Goal: Task Accomplishment & Management: Manage account settings

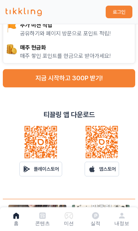
scroll to position [153, 0]
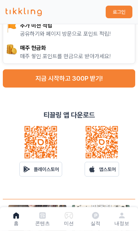
click at [100, 172] on p "앱스토어" at bounding box center [107, 169] width 17 height 7
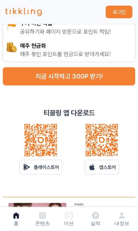
scroll to position [156, 0]
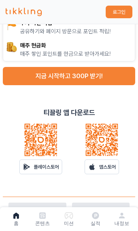
click at [128, 15] on button "로그인" at bounding box center [118, 12] width 27 height 13
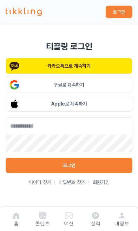
click at [99, 63] on button "카카오톡으로 계속하기" at bounding box center [69, 66] width 127 height 16
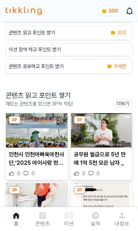
scroll to position [80, 0]
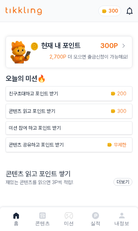
scroll to position [80, 0]
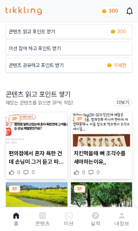
click at [37, 155] on p "편의점에서 혼자 욕한 건데 손님이 그거 듣고 따짐 ,," at bounding box center [37, 157] width 56 height 17
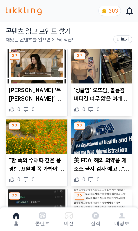
scroll to position [219, 0]
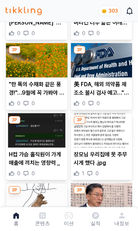
click at [118, 220] on icon at bounding box center [121, 215] width 8 height 8
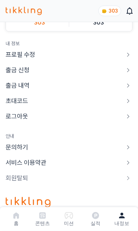
scroll to position [83, 0]
click at [82, 104] on link "초대코드" at bounding box center [69, 101] width 127 height 10
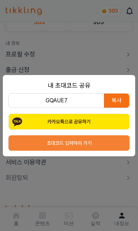
scroll to position [0, 0]
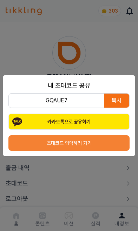
click at [77, 146] on button "초대코드 입력하러 가기" at bounding box center [68, 142] width 121 height 15
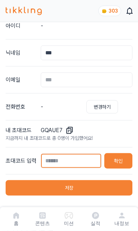
click at [61, 162] on input "text" at bounding box center [71, 160] width 61 height 15
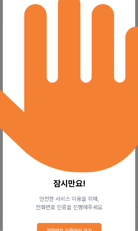
scroll to position [78, 0]
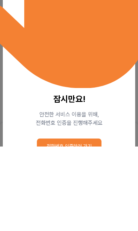
type input "*"
click at [12, 195] on div "안전한 서비스 이용을 위해, 전화번호 인증을 진행해주세요" at bounding box center [68, 203] width 121 height 17
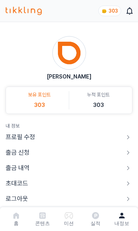
click at [62, 184] on link "초대코드" at bounding box center [69, 183] width 127 height 10
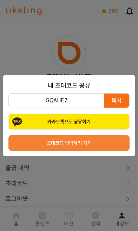
click at [90, 148] on button "초대코드 입력하러 가기" at bounding box center [68, 142] width 121 height 15
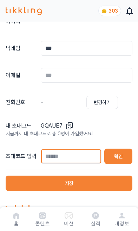
click at [67, 159] on input "text" at bounding box center [71, 156] width 61 height 15
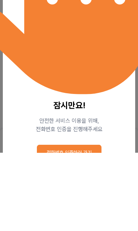
scroll to position [177, 0]
click at [70, 223] on button "전화번호 인증하러 가기" at bounding box center [69, 230] width 64 height 15
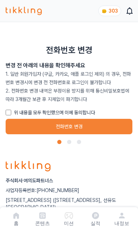
click at [80, 115] on label "위 내용을 모두 확인했으며 이에 동의합니다" at bounding box center [54, 112] width 81 height 7
click at [76, 128] on button "전화번호 변경" at bounding box center [69, 126] width 127 height 15
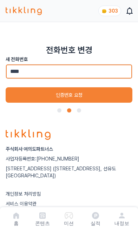
click at [115, 69] on input "****" at bounding box center [69, 71] width 127 height 15
type input "**********"
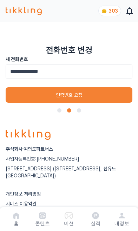
click at [105, 90] on button "인증번호 요청" at bounding box center [69, 94] width 127 height 15
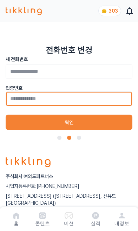
click at [99, 94] on input "tel" at bounding box center [69, 98] width 127 height 15
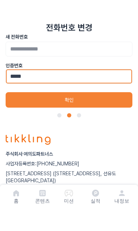
type input "******"
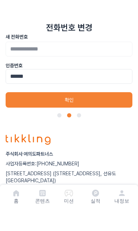
click at [98, 115] on button "확인" at bounding box center [69, 122] width 127 height 15
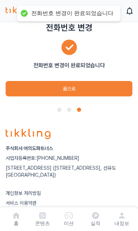
click at [111, 88] on button "홈으로" at bounding box center [69, 88] width 127 height 15
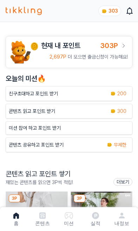
click at [120, 217] on icon at bounding box center [122, 216] width 6 height 6
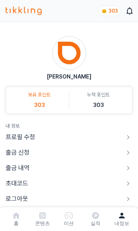
click at [46, 186] on link "초대코드" at bounding box center [69, 183] width 127 height 10
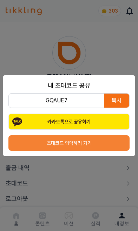
click at [67, 146] on button "초대코드 입력하러 가기" at bounding box center [68, 142] width 121 height 15
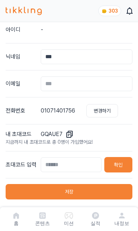
scroll to position [80, 0]
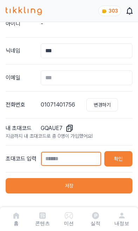
click at [71, 165] on input "text" at bounding box center [71, 158] width 61 height 15
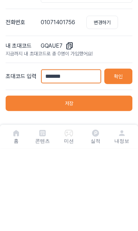
type input "********"
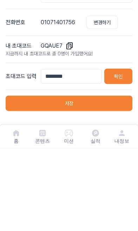
click at [122, 151] on button "확인" at bounding box center [118, 158] width 28 height 15
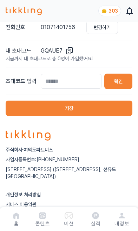
click at [97, 111] on button "저장" at bounding box center [69, 108] width 127 height 15
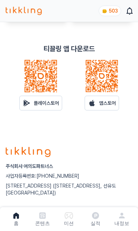
scroll to position [363, 0]
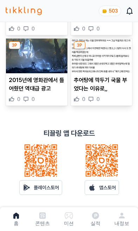
click at [119, 87] on p "추어탕에 깍두기 국물 부었다는 이유로,," at bounding box center [102, 84] width 56 height 17
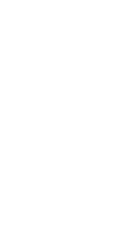
scroll to position [320, 0]
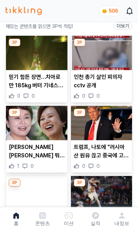
scroll to position [243, 0]
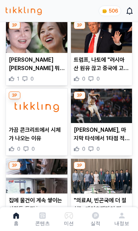
click at [120, 220] on icon at bounding box center [121, 215] width 8 height 8
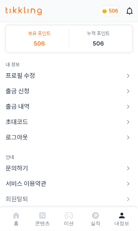
scroll to position [62, 0]
click at [79, 141] on link "로그아웃" at bounding box center [69, 137] width 127 height 10
